Goal: Information Seeking & Learning: Learn about a topic

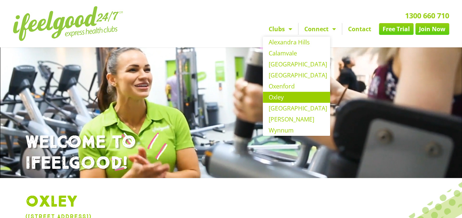
click at [290, 30] on span "Menu" at bounding box center [288, 28] width 7 height 13
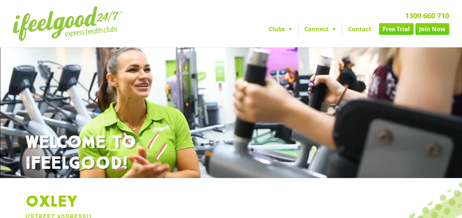
click at [290, 30] on span "Menu" at bounding box center [288, 28] width 7 height 13
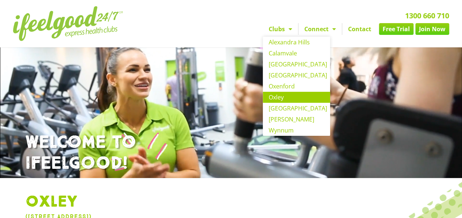
click at [277, 96] on link "Oxley" at bounding box center [296, 97] width 67 height 11
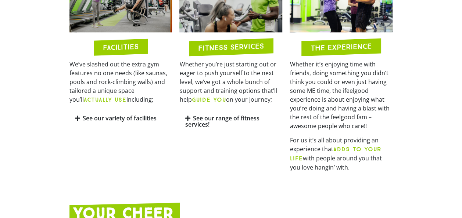
scroll to position [393, 0]
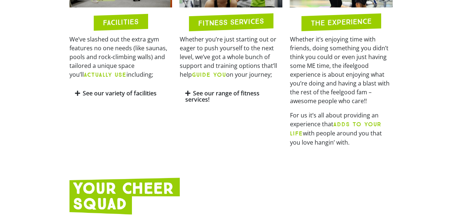
click at [198, 93] on link "See our range of fitness services!" at bounding box center [222, 96] width 74 height 14
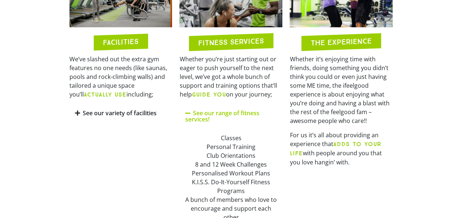
scroll to position [351, 0]
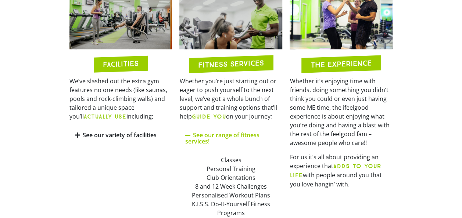
click at [208, 134] on link "See our range of fitness services!" at bounding box center [222, 138] width 74 height 14
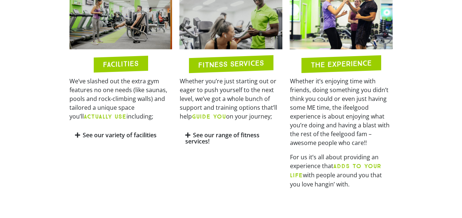
click at [208, 134] on link "See our range of fitness services!" at bounding box center [222, 138] width 74 height 14
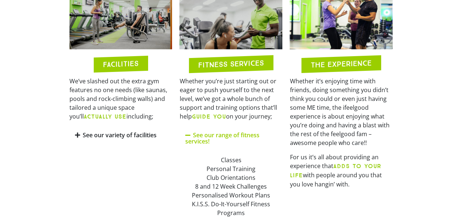
click at [117, 134] on link "See our variety of facilities" at bounding box center [120, 135] width 74 height 8
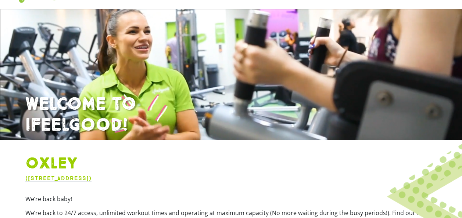
scroll to position [0, 0]
